Goal: Task Accomplishment & Management: Use online tool/utility

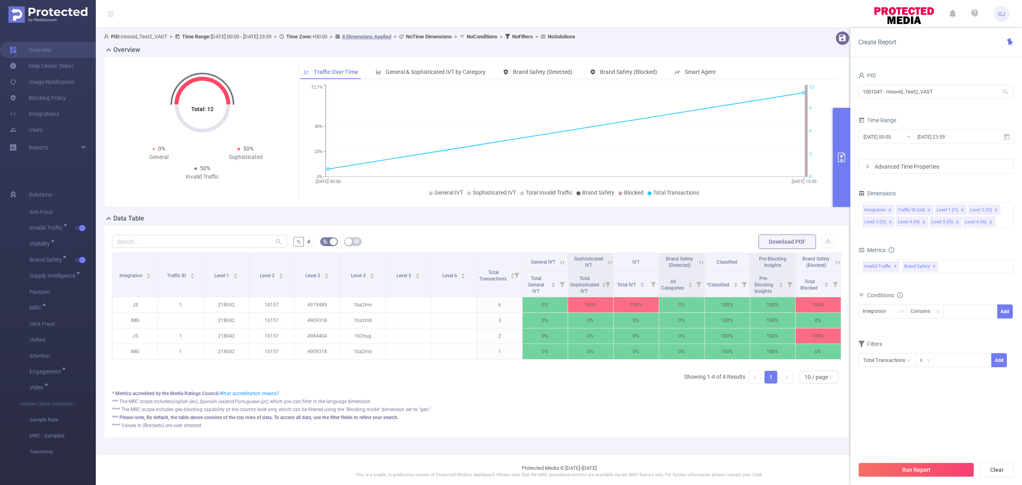
click at [941, 84] on div "1001047 - Innovid_Test2_VAST 1001047 - Innovid_Test2_VAST" at bounding box center [936, 92] width 156 height 19
click at [939, 92] on input "1001047 - Innovid_Test2_VAST" at bounding box center [936, 92] width 156 height 14
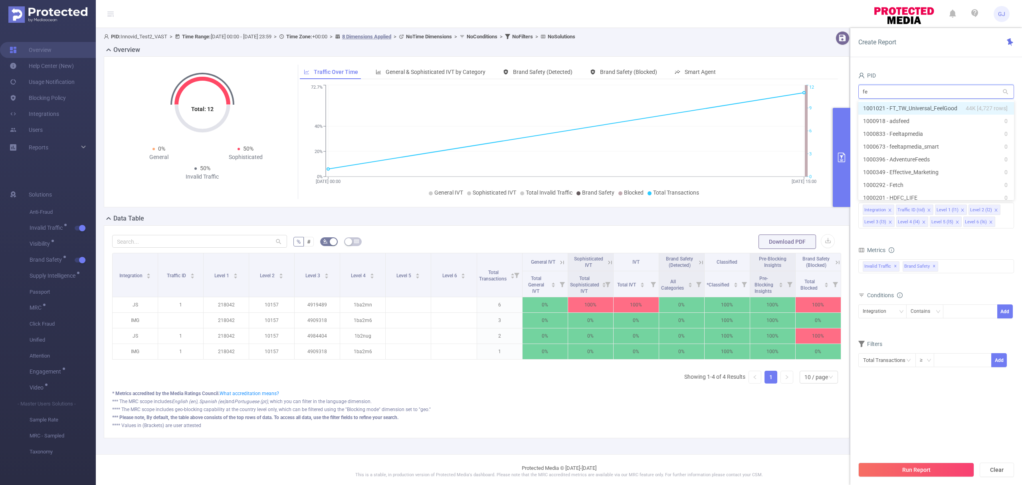
type input "fea"
click at [937, 103] on li "1000131 - FeatureForward 0" at bounding box center [936, 108] width 156 height 13
click at [937, 465] on button "Run Report" at bounding box center [916, 469] width 116 height 14
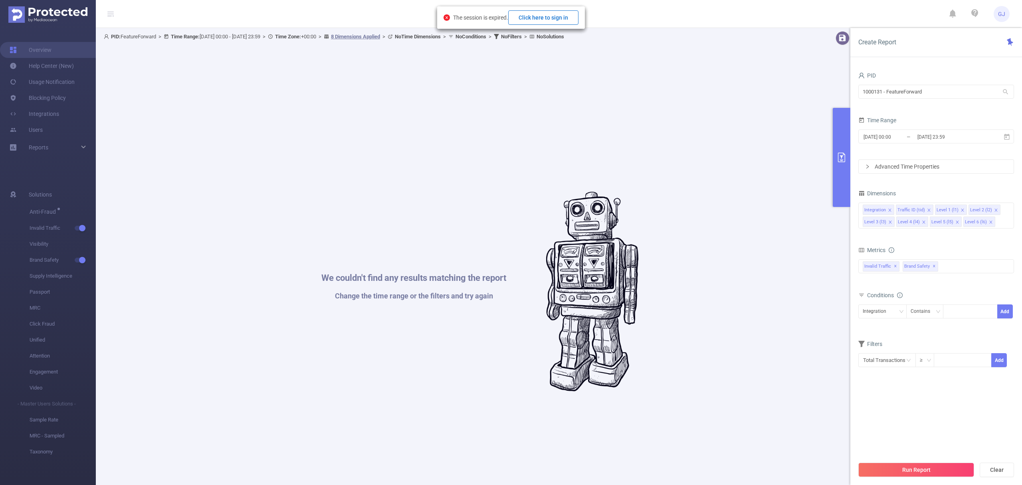
click at [562, 14] on button "Click here to sign in" at bounding box center [543, 17] width 70 height 14
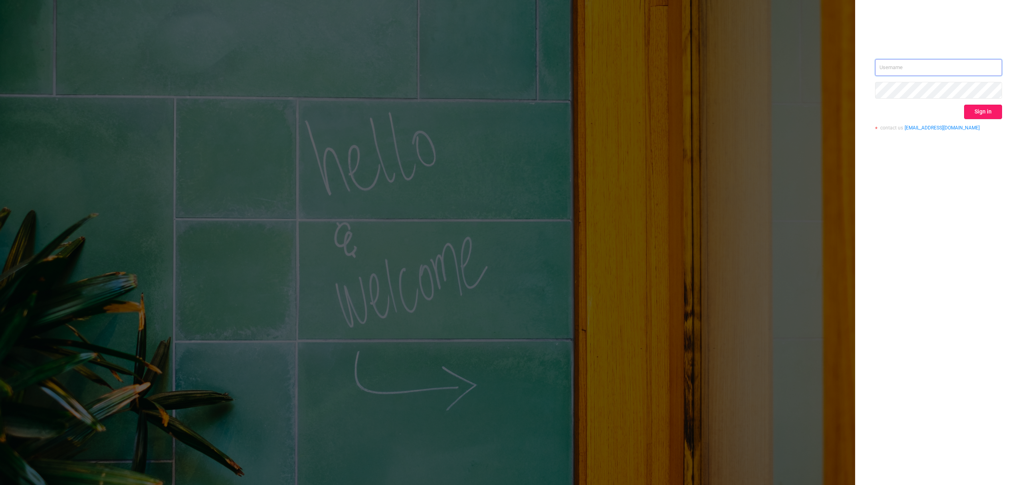
type input "guido@protected.media"
click at [982, 115] on button "Sign in" at bounding box center [983, 112] width 38 height 14
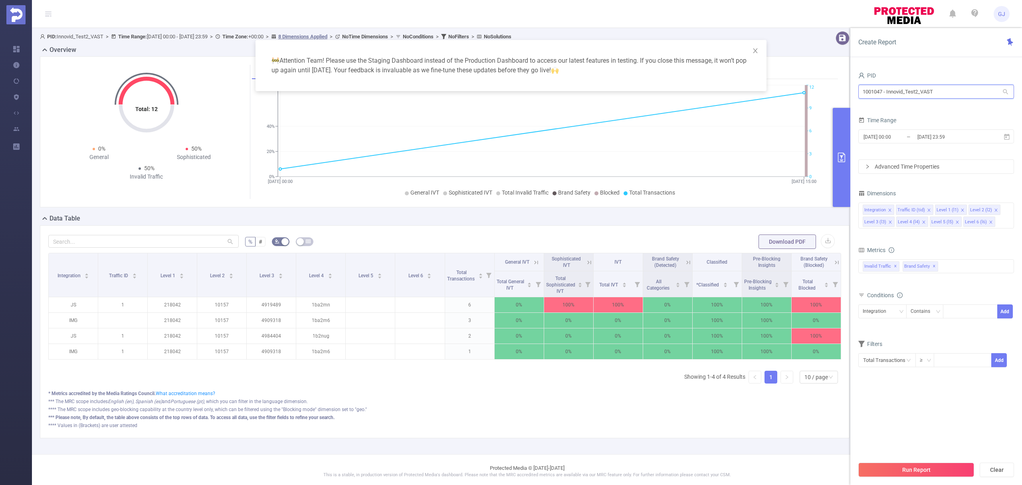
click at [919, 91] on input "1001047 - Innovid_Test2_VAST" at bounding box center [936, 92] width 156 height 14
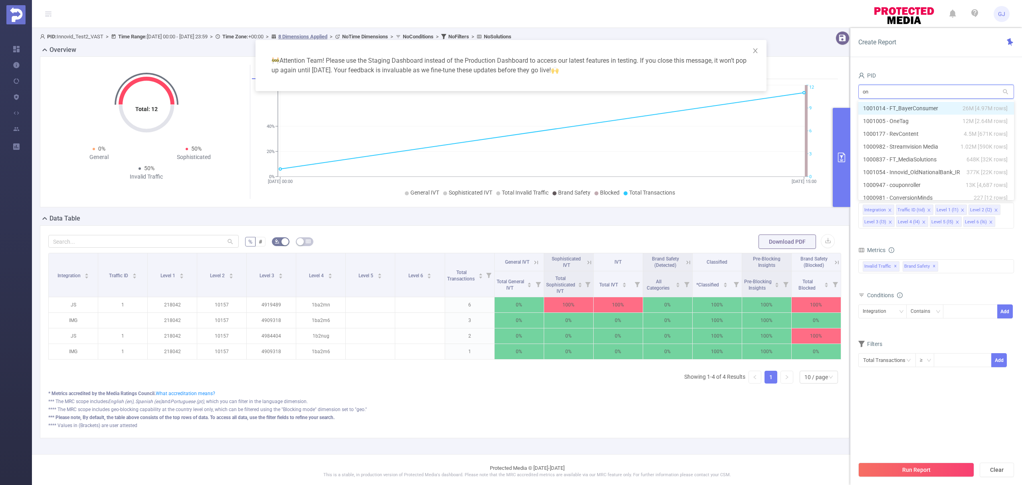
type input "one"
click at [923, 110] on li "1001005 - OneTag 12M [2.64M rows]" at bounding box center [936, 108] width 156 height 13
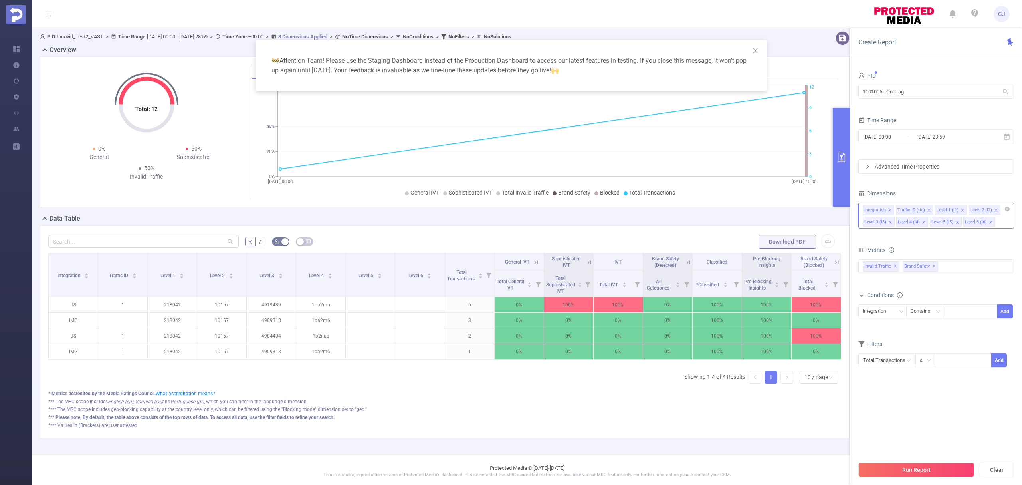
click at [990, 224] on icon "icon: close" at bounding box center [991, 222] width 4 height 4
click at [955, 220] on icon "icon: close" at bounding box center [957, 222] width 4 height 4
click at [924, 222] on icon "icon: close" at bounding box center [924, 222] width 4 height 4
click at [932, 267] on span "✕" at bounding box center [933, 266] width 3 height 10
click at [979, 136] on input "[DATE] 23:59" at bounding box center [948, 136] width 65 height 11
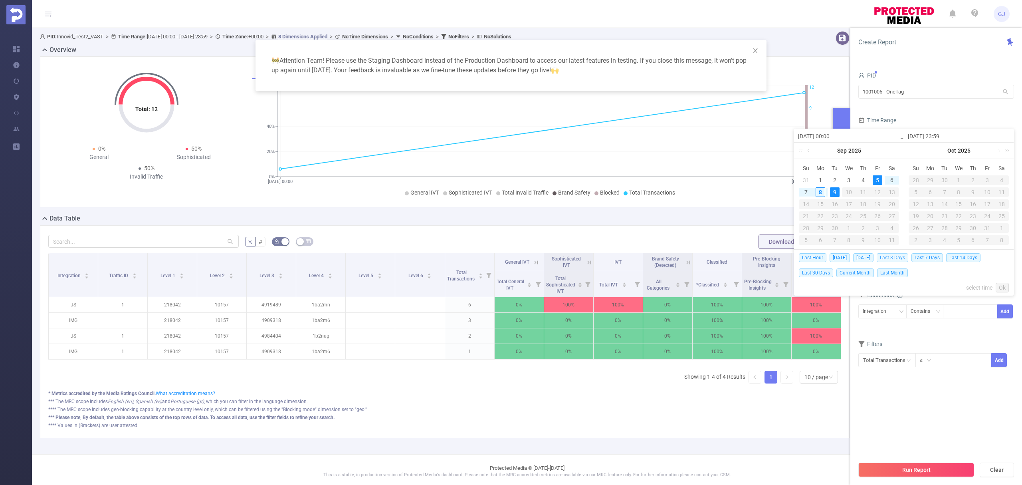
click at [902, 254] on span "Last 3 Days" at bounding box center [892, 257] width 32 height 9
type input "2025-09-05 00:00"
type input "2025-09-08 23:59"
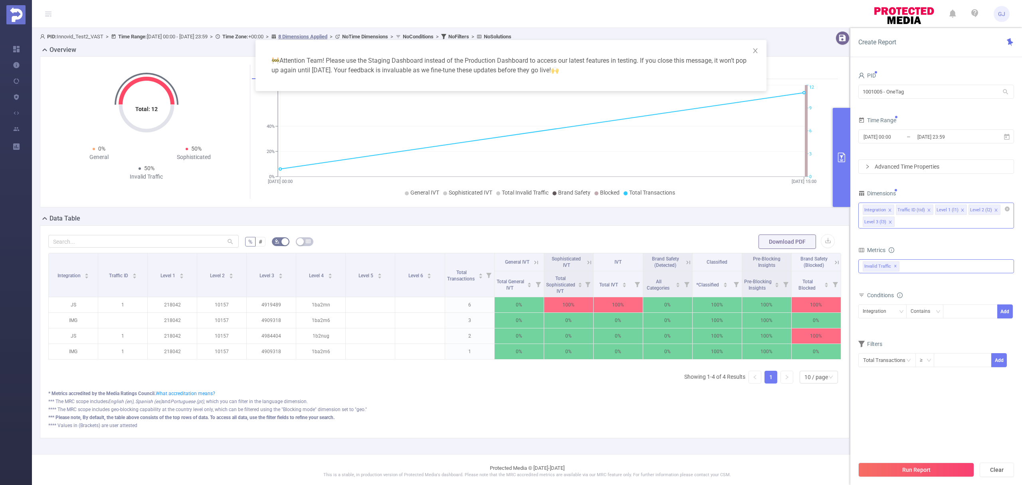
click at [928, 476] on button "Run Report" at bounding box center [916, 469] width 116 height 14
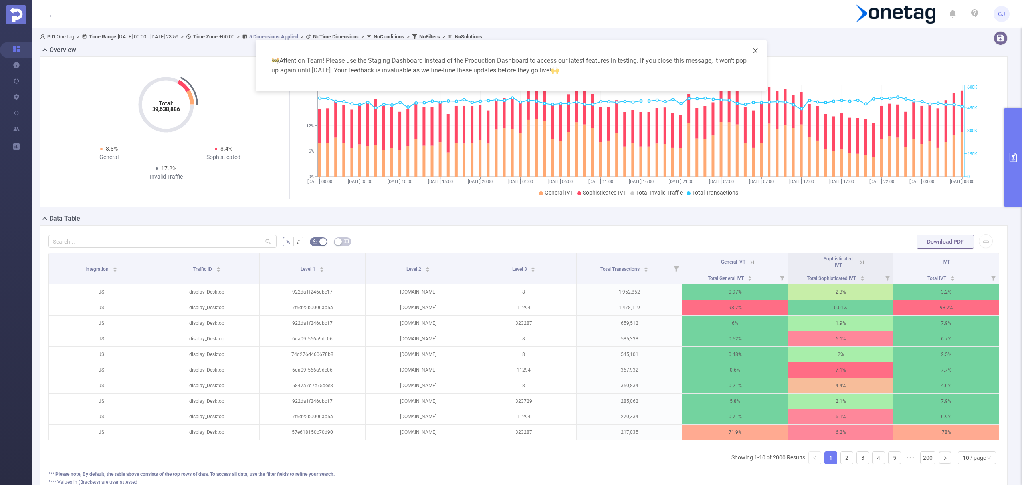
click at [754, 48] on icon "icon: close" at bounding box center [755, 50] width 6 height 6
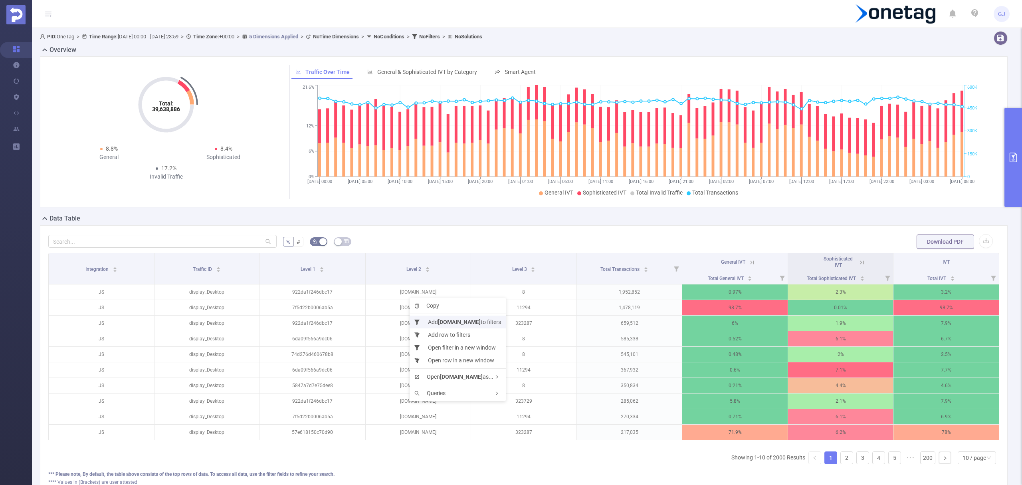
click at [487, 319] on li "Add overwolf.com to filters" at bounding box center [457, 321] width 96 height 13
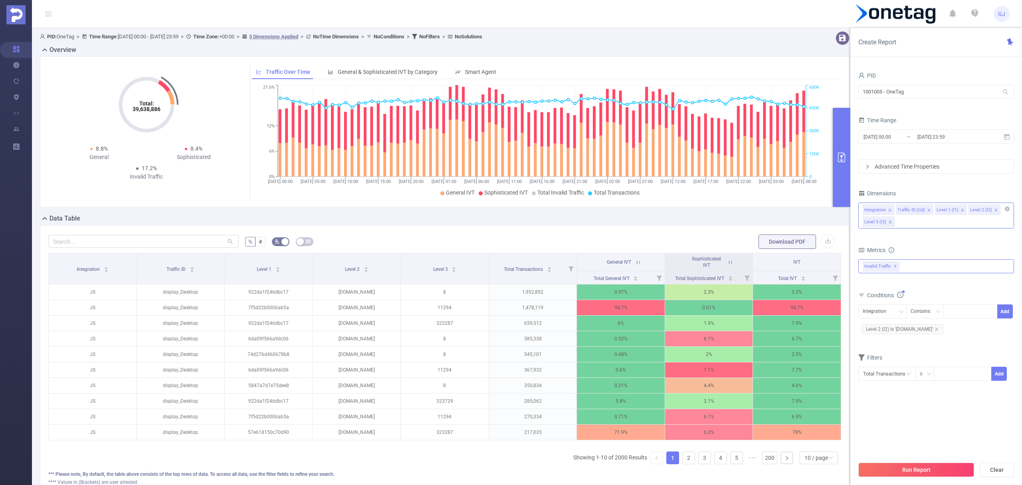
click at [888, 223] on icon "icon: close" at bounding box center [889, 221] width 3 height 3
click at [1003, 212] on input at bounding box center [1004, 209] width 4 height 10
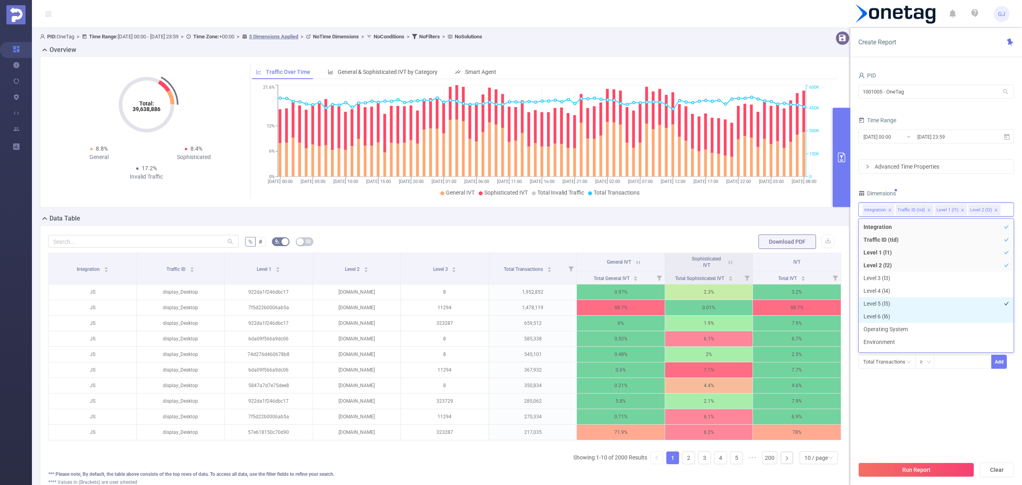
click at [898, 318] on li "Level 6 (l6)" at bounding box center [935, 316] width 155 height 13
click at [898, 312] on li "Level 5 (l5)" at bounding box center [935, 315] width 155 height 13
click at [899, 303] on li "Level 4 (l4)" at bounding box center [935, 302] width 155 height 13
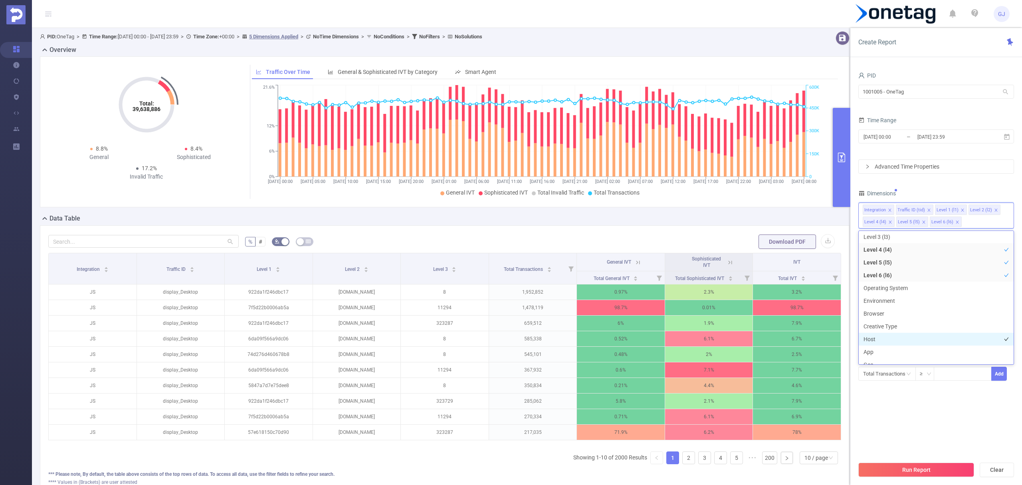
scroll to position [106, 0]
click at [881, 299] on li "App" at bounding box center [935, 298] width 155 height 13
click at [932, 469] on button "Run Report" at bounding box center [916, 469] width 116 height 14
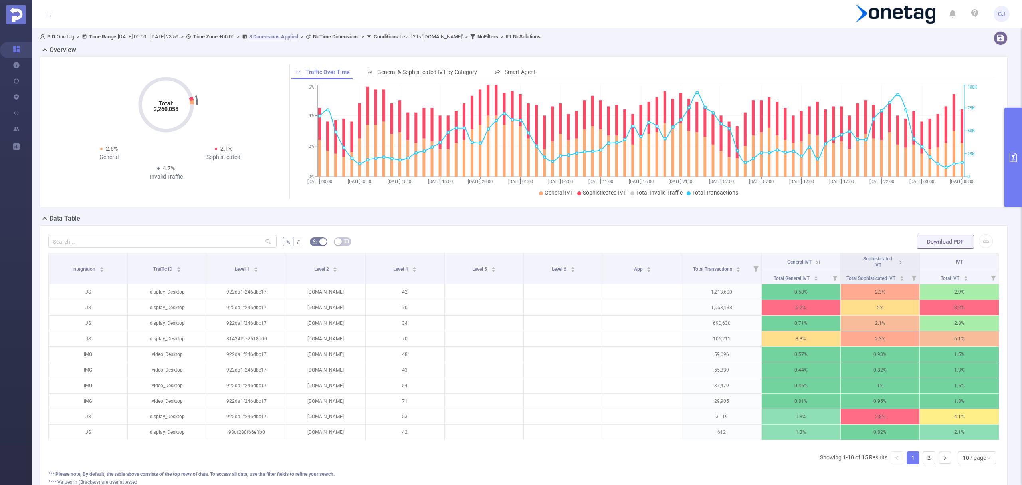
click at [1016, 179] on button "primary" at bounding box center [1013, 157] width 18 height 99
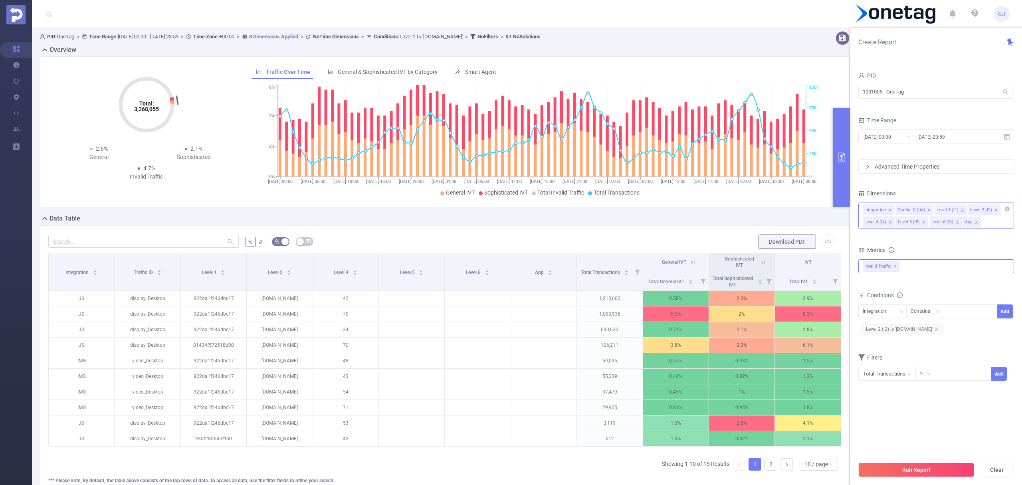
click at [997, 221] on div "Integration Traffic ID (tid) Level 1 (l1) Level 2 (l2) Level 4 (l4) Level 5 (l5…" at bounding box center [936, 215] width 156 height 26
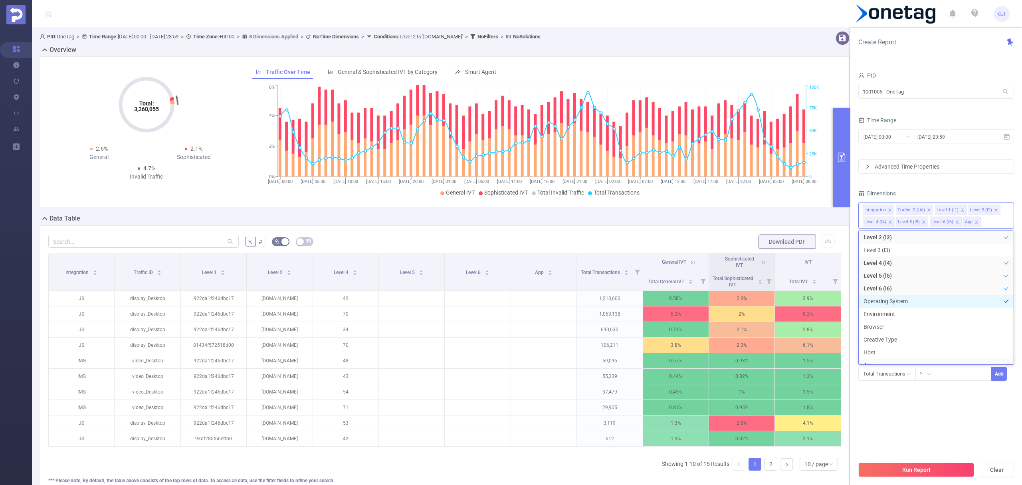
scroll to position [55, 0]
click at [897, 340] on li "Host" at bounding box center [935, 337] width 155 height 13
click at [953, 470] on button "Run Report" at bounding box center [916, 469] width 116 height 14
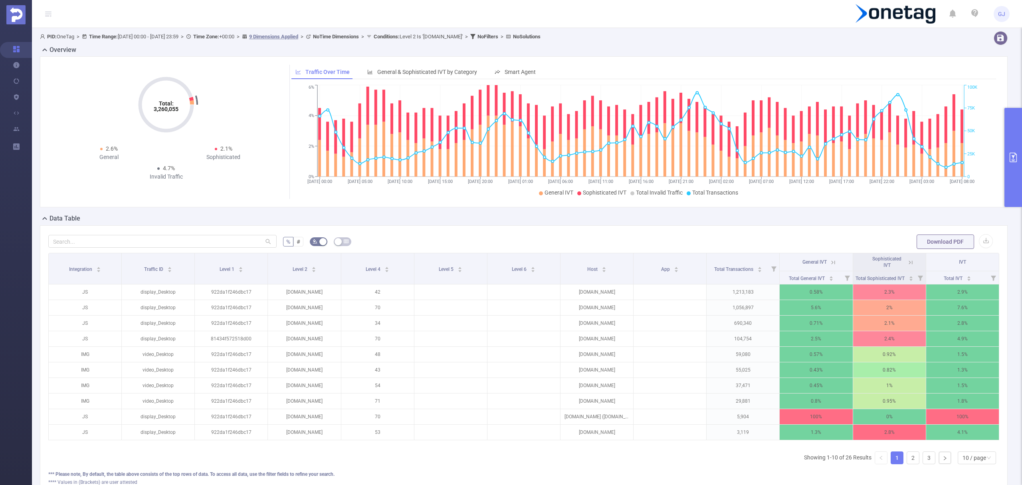
click at [907, 264] on icon at bounding box center [910, 262] width 7 height 7
